Goal: Transaction & Acquisition: Purchase product/service

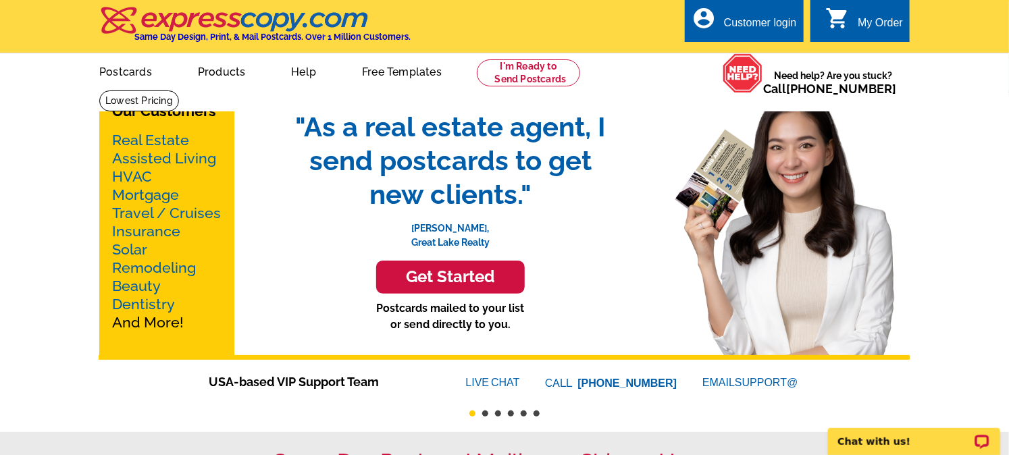
click at [157, 192] on link "Mortgage" at bounding box center [145, 194] width 67 height 17
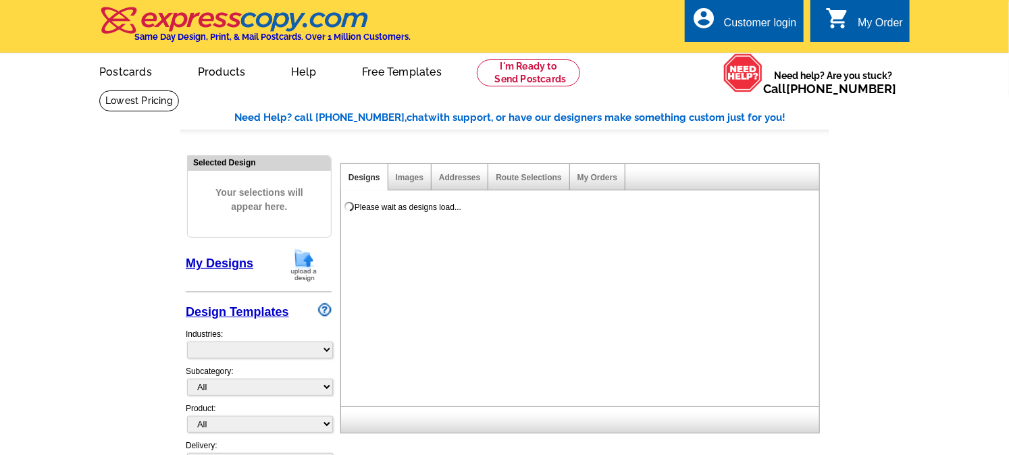
select select "774"
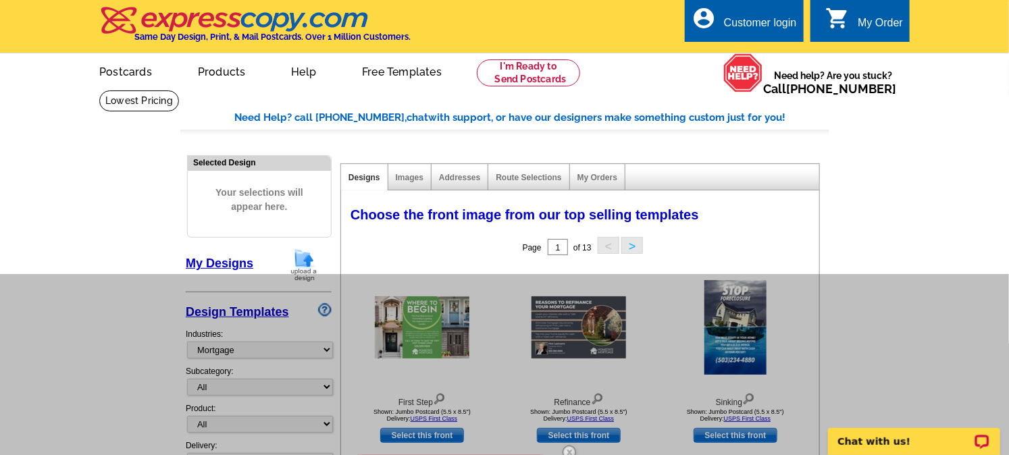
drag, startPoint x: 1017, startPoint y: 92, endPoint x: 976, endPoint y: -3, distance: 103.5
